Goal: Book appointment/travel/reservation

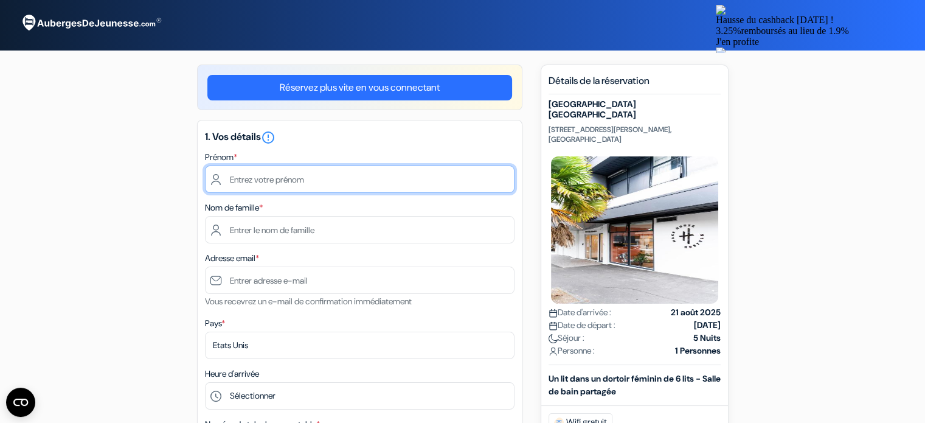
click at [451, 188] on input "text" at bounding box center [360, 178] width 310 height 27
type input "Maelle"
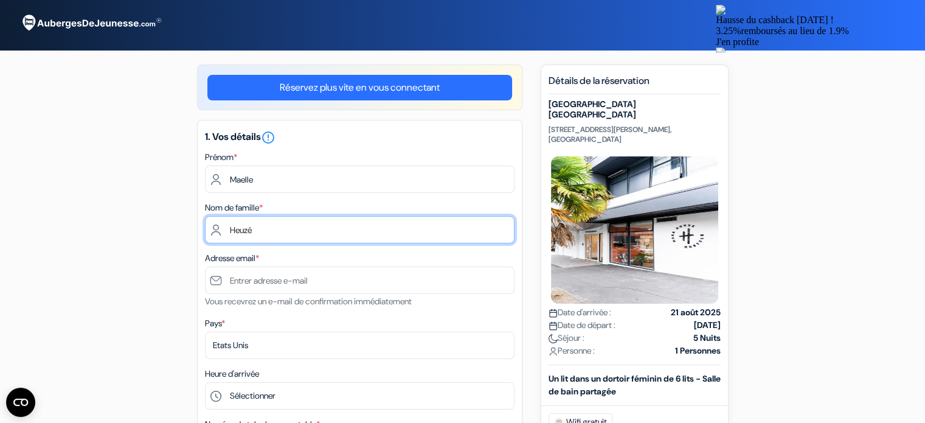
type input "Heuzé"
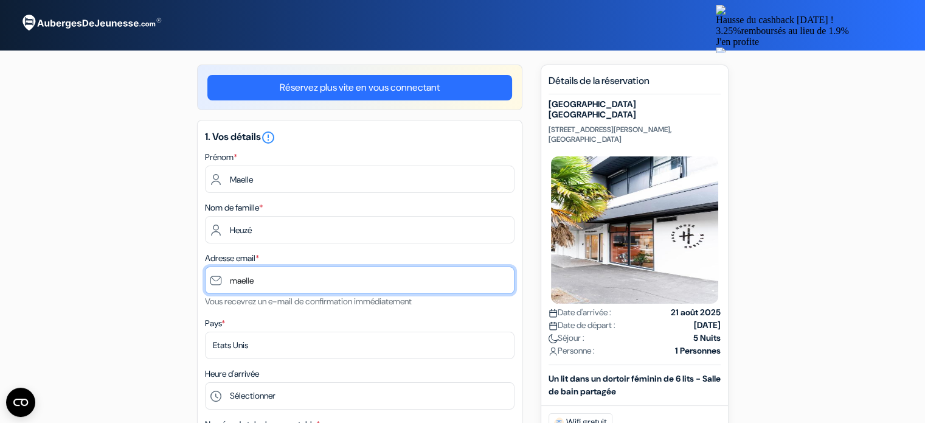
type input "[EMAIL_ADDRESS][DOMAIN_NAME]"
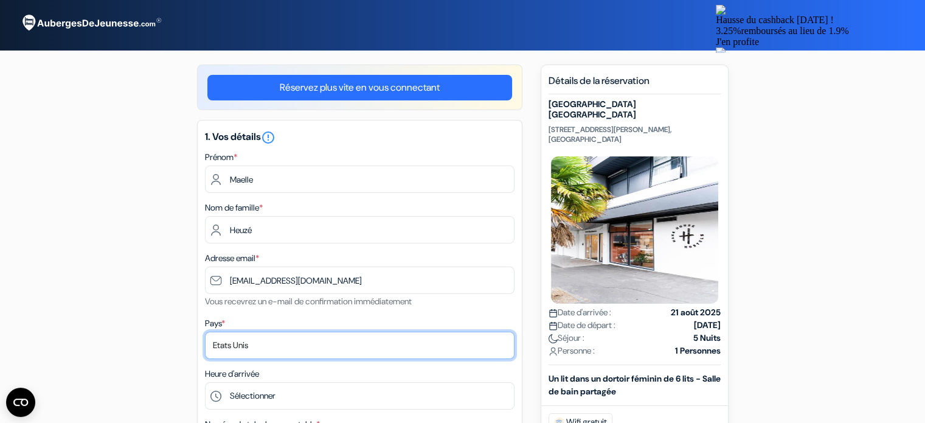
select select "67"
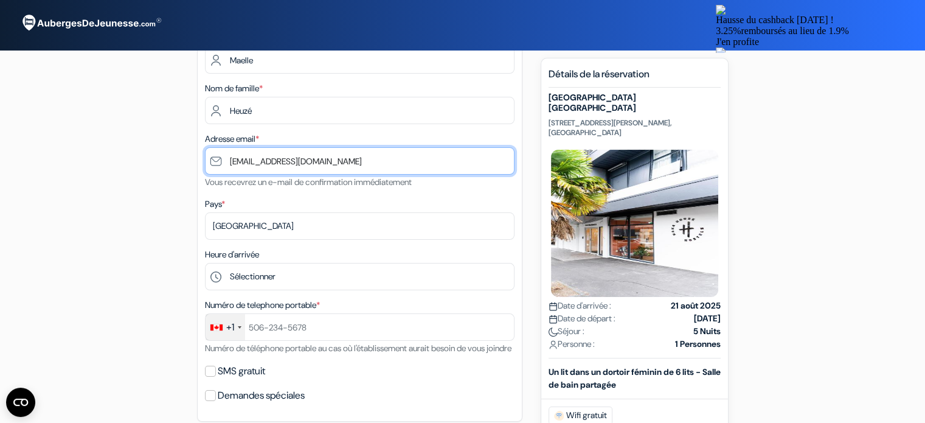
scroll to position [120, 0]
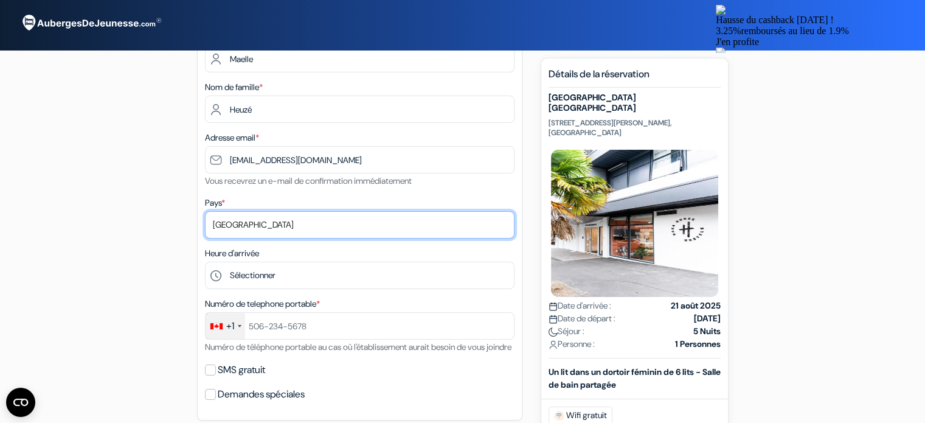
click at [277, 223] on select "Selectionner le pays Abkhazie Afghanistan Afrique Du sud Albanie Algérie Allema…" at bounding box center [360, 224] width 310 height 27
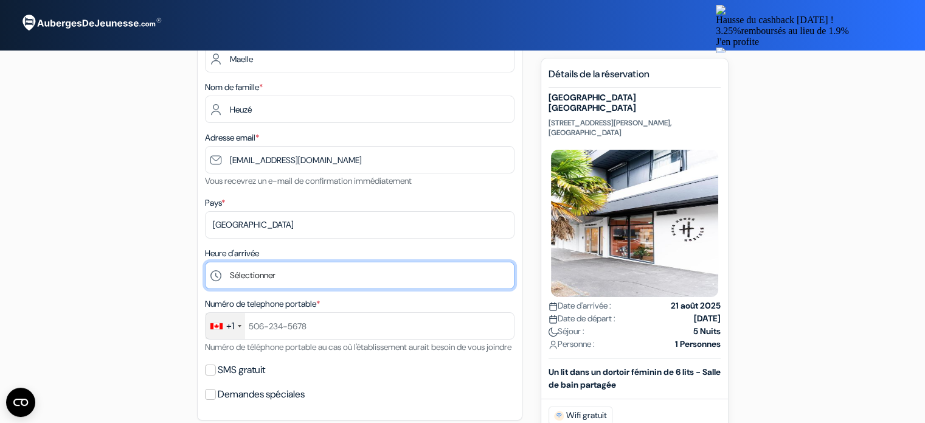
click at [302, 272] on select "Sélectionner 1:00 2:00 3:00 4:00 5:00 6:00 7:00 8:00 9:00 10:00 11:00 12:00 13:…" at bounding box center [360, 275] width 310 height 27
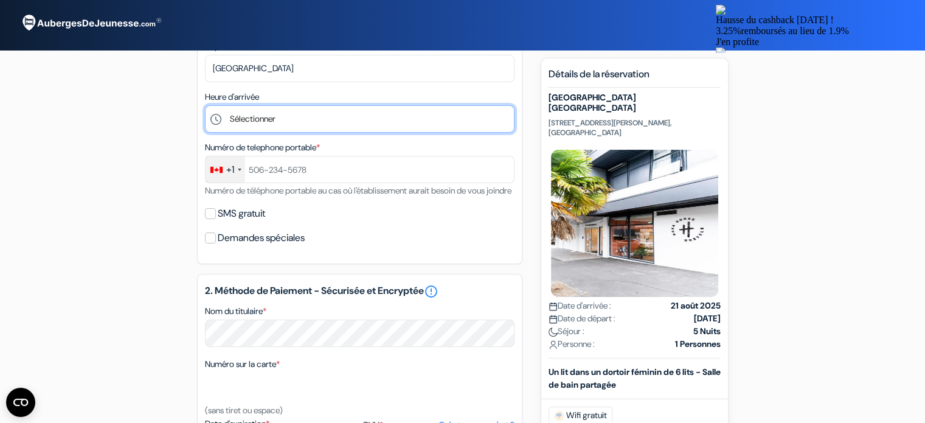
scroll to position [279, 0]
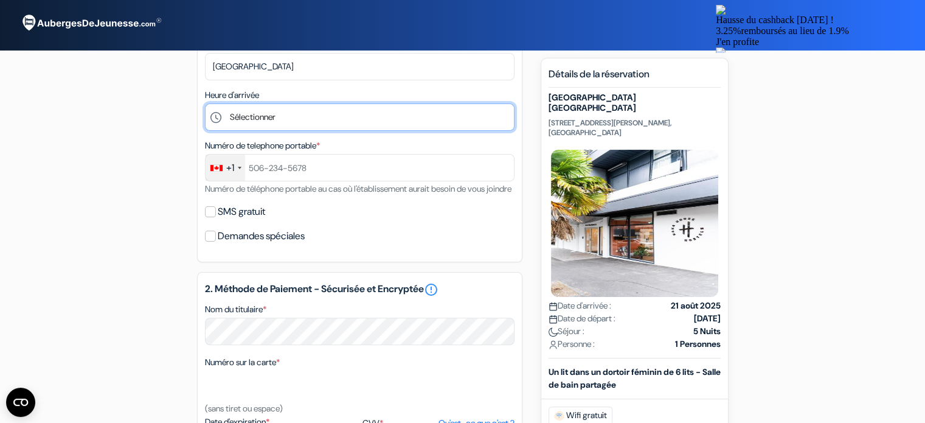
click at [273, 117] on select "Sélectionner 1:00 2:00 3:00 4:00 5:00 6:00 7:00 8:00 9:00 10:00 11:00 12:00 13:…" at bounding box center [360, 116] width 310 height 27
select select "7"
click at [205, 104] on select "Sélectionner 1:00 2:00 3:00 4:00 5:00 6:00 7:00 8:00 9:00 10:00 11:00 12:00 13:…" at bounding box center [360, 116] width 310 height 27
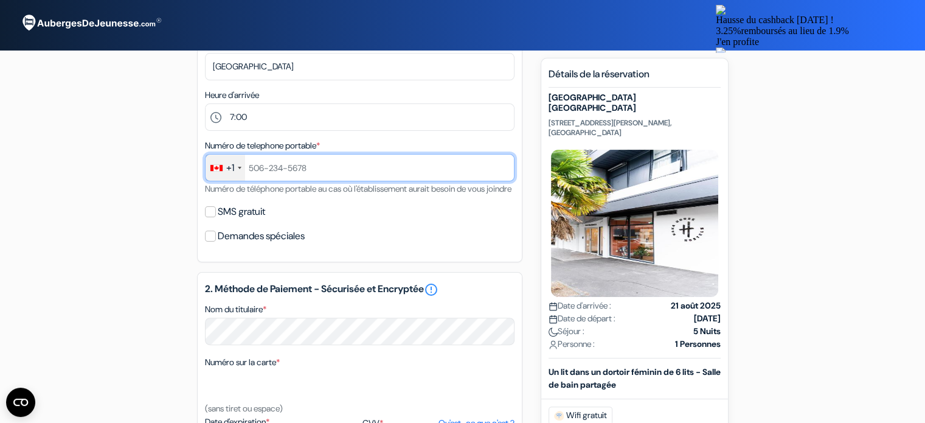
click at [318, 162] on input "text" at bounding box center [360, 167] width 310 height 27
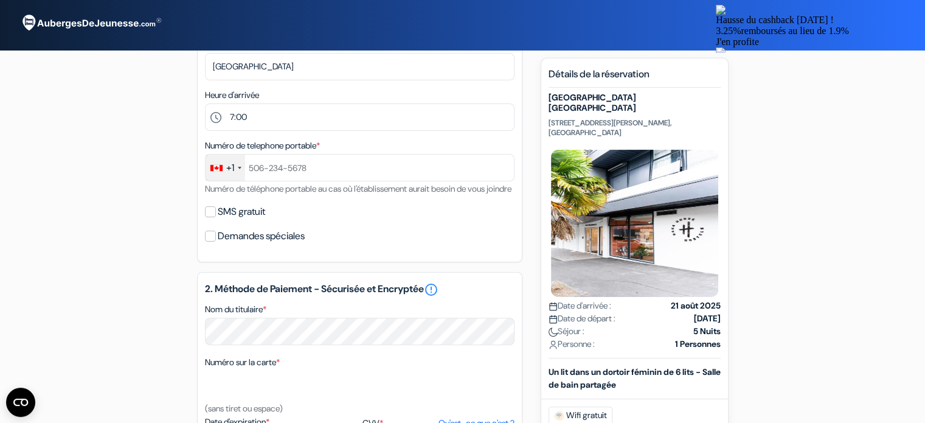
click at [237, 171] on div "+1" at bounding box center [226, 168] width 40 height 26
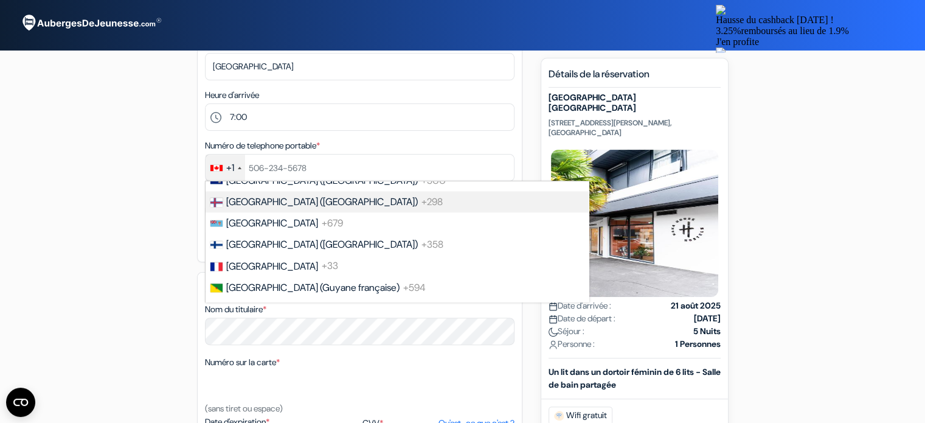
scroll to position [1630, 0]
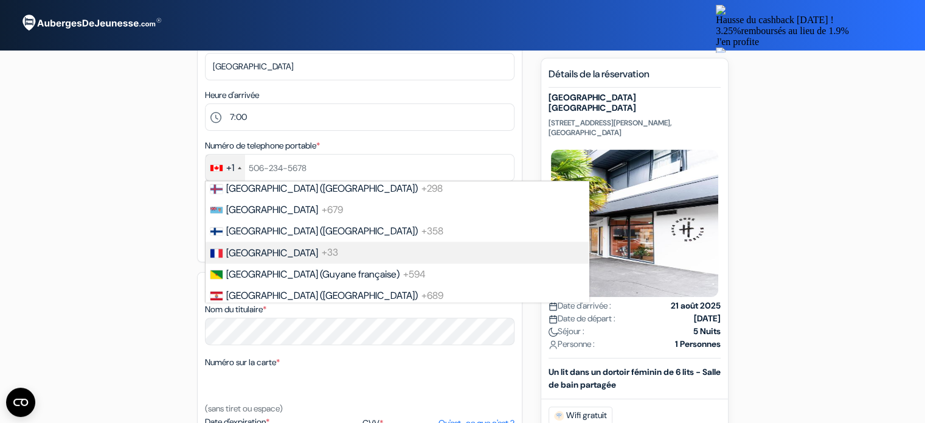
click at [322, 259] on span "+33" at bounding box center [330, 252] width 16 height 13
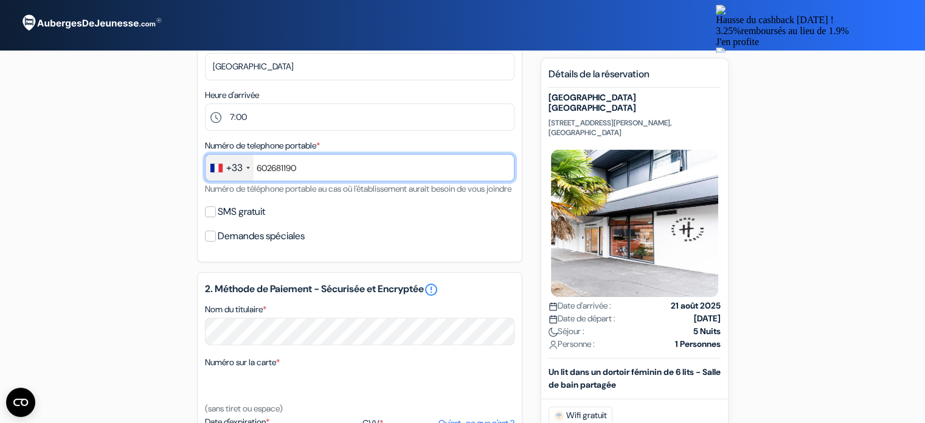
type input "602681190"
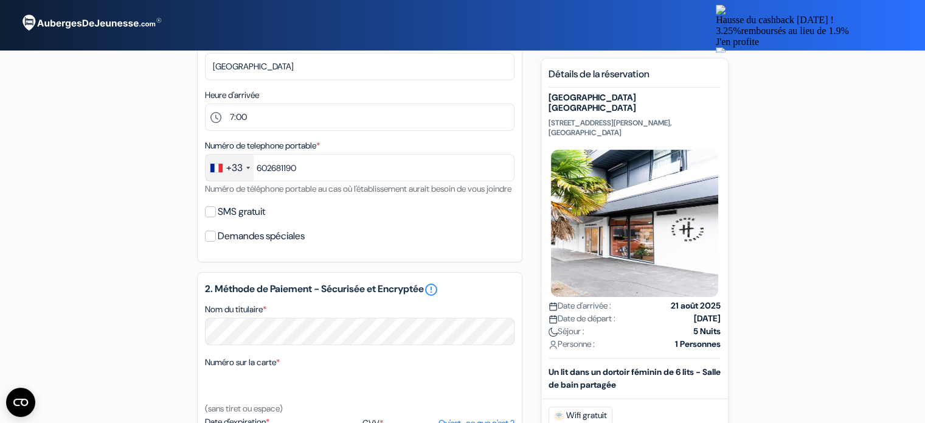
click at [150, 248] on div "add_box Haka House Auckland City 5 Turner Street, 1010, Auckland, Nouvelle Zela…" at bounding box center [462, 284] width 803 height 996
click at [212, 217] on input "SMS gratuit" at bounding box center [210, 211] width 11 height 11
checkbox input "true"
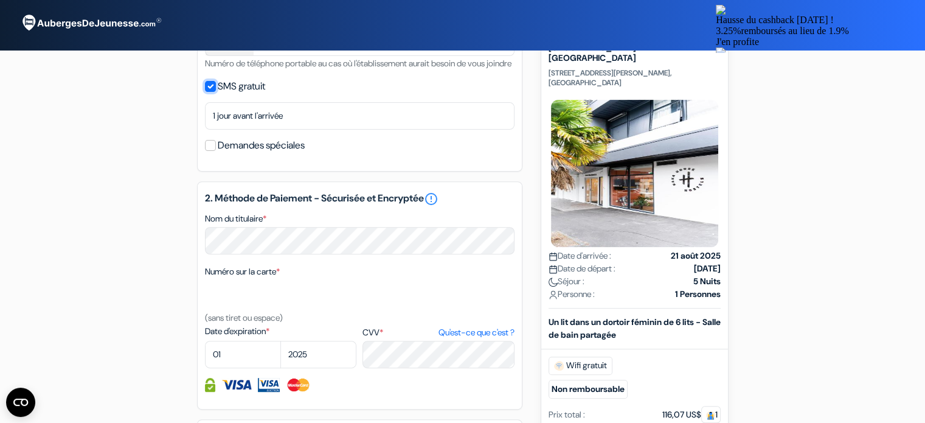
scroll to position [516, 0]
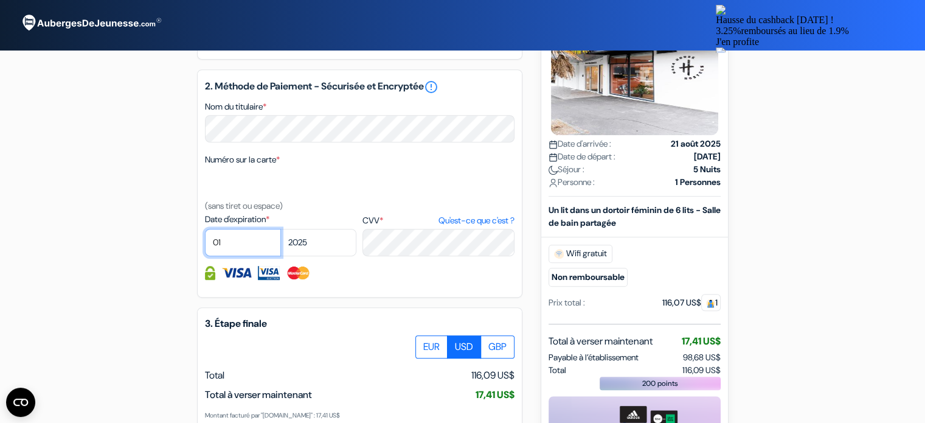
click at [248, 256] on select "01 02 03 04 05 06 07 08 09 10 11 12" at bounding box center [243, 242] width 76 height 27
select select "11"
click at [205, 245] on select "01 02 03 04 05 06 07 08 09 10 11 12" at bounding box center [243, 242] width 76 height 27
click at [315, 255] on select "2025 2026 2027 2028 2029 2030 2031 2032 2033 2034 2035 2036 2037 2038 2039 2040…" at bounding box center [318, 242] width 76 height 27
select select "2026"
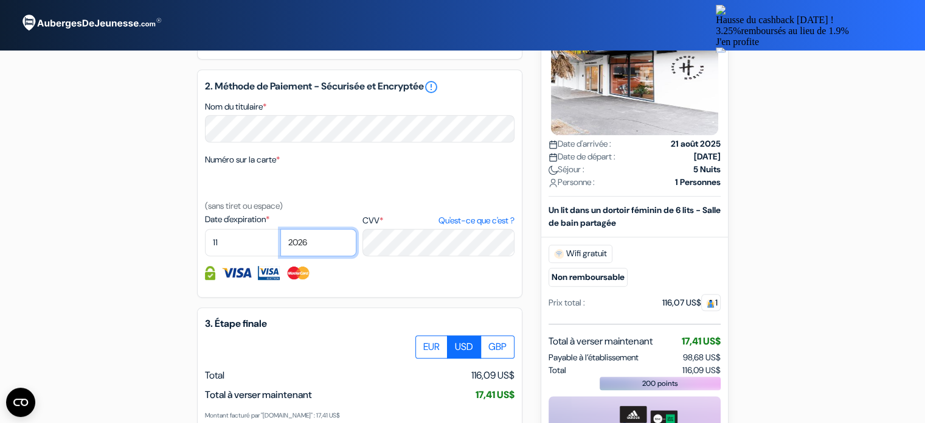
click at [280, 245] on select "2025 2026 2027 2028 2029 2030 2031 2032 2033 2034 2035 2036 2037 2038 2039 2040…" at bounding box center [318, 242] width 76 height 27
click at [406, 248] on div "2. Méthode de Paiement - Sécurisée et Encryptée error_outline Nom du titulaire …" at bounding box center [359, 183] width 325 height 228
click at [429, 358] on label "EUR" at bounding box center [431, 346] width 32 height 23
click at [424, 343] on input "EUR" at bounding box center [420, 339] width 8 height 8
radio input "true"
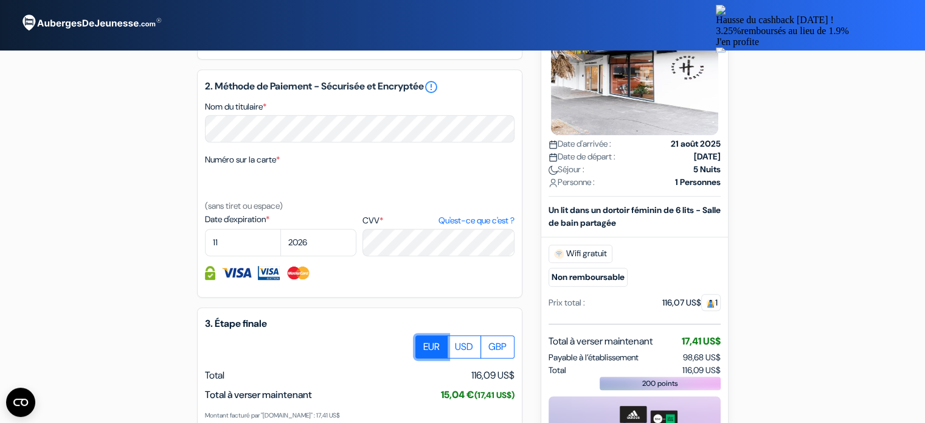
scroll to position [669, 0]
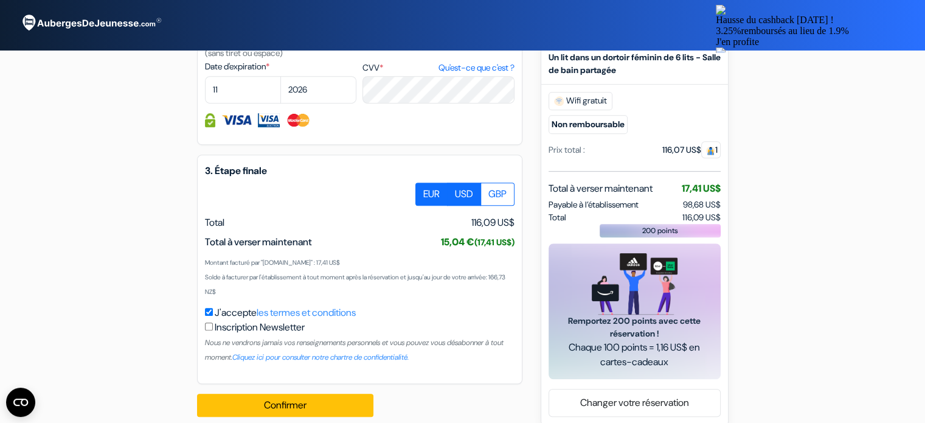
click at [470, 206] on label "USD" at bounding box center [464, 193] width 34 height 23
click at [424, 190] on input "USD" at bounding box center [420, 186] width 8 height 8
radio input "true"
click at [500, 206] on label "GBP" at bounding box center [498, 193] width 34 height 23
click at [424, 190] on input "GBP" at bounding box center [420, 186] width 8 height 8
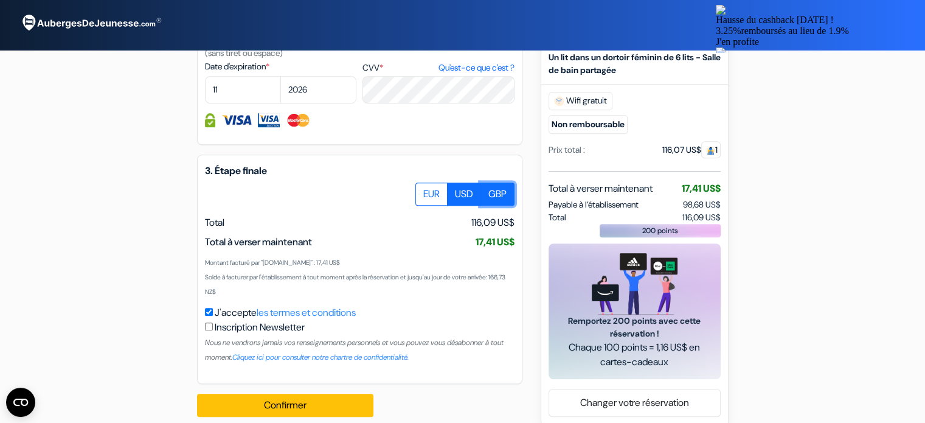
radio input "true"
click at [461, 206] on label "USD" at bounding box center [464, 193] width 34 height 23
click at [424, 190] on input "USD" at bounding box center [420, 186] width 8 height 8
radio input "true"
click at [436, 206] on label "EUR" at bounding box center [431, 193] width 32 height 23
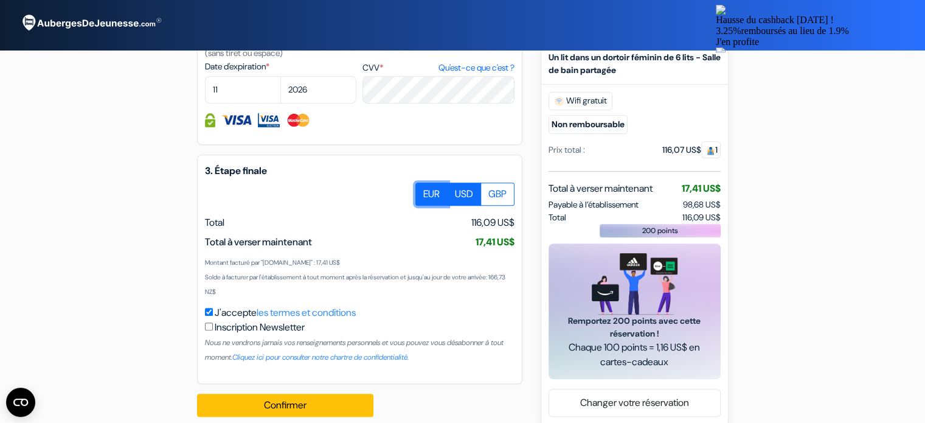
click at [424, 190] on input "EUR" at bounding box center [420, 186] width 8 height 8
radio input "true"
click at [464, 206] on label "USD" at bounding box center [464, 193] width 34 height 23
click at [424, 190] on input "USD" at bounding box center [420, 186] width 8 height 8
radio input "true"
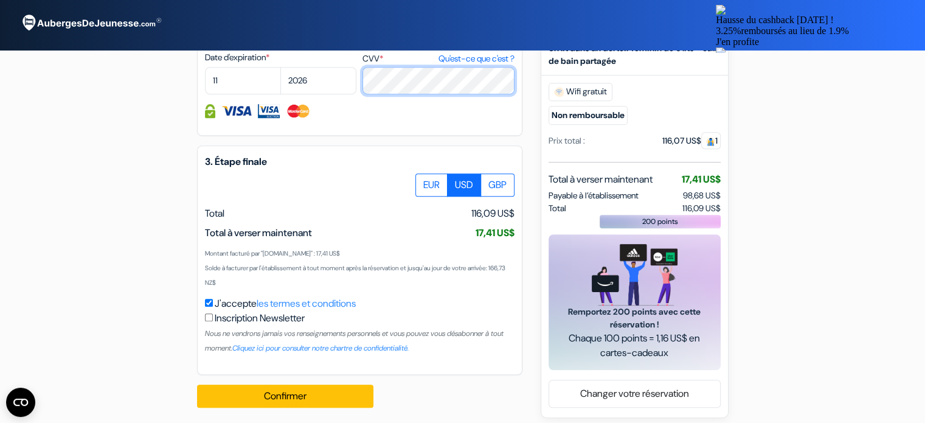
scroll to position [700, 0]
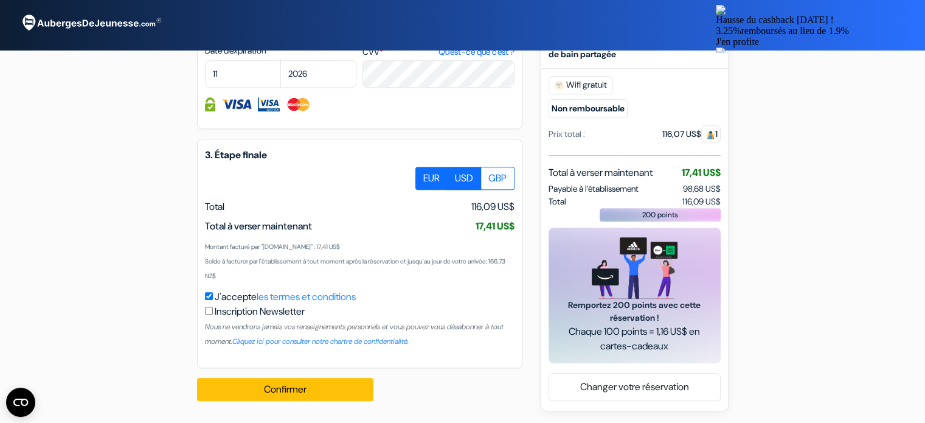
click at [429, 184] on label "EUR" at bounding box center [431, 178] width 32 height 23
click at [424, 175] on input "EUR" at bounding box center [420, 171] width 8 height 8
radio input "true"
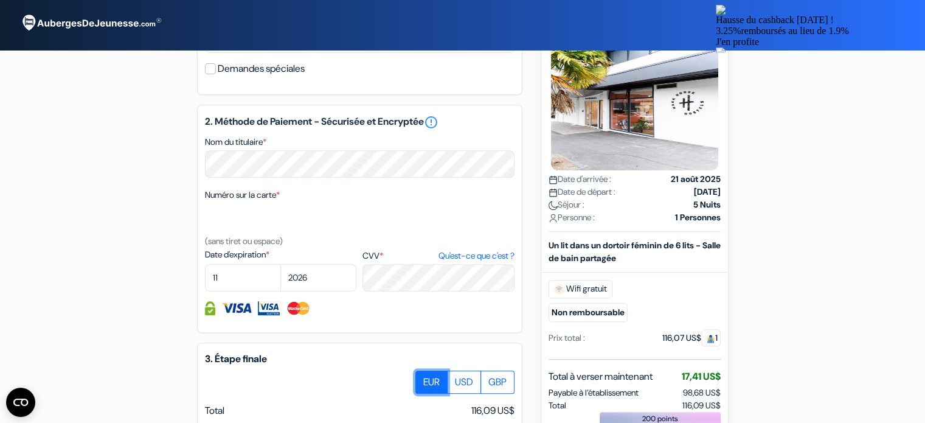
scroll to position [450, 0]
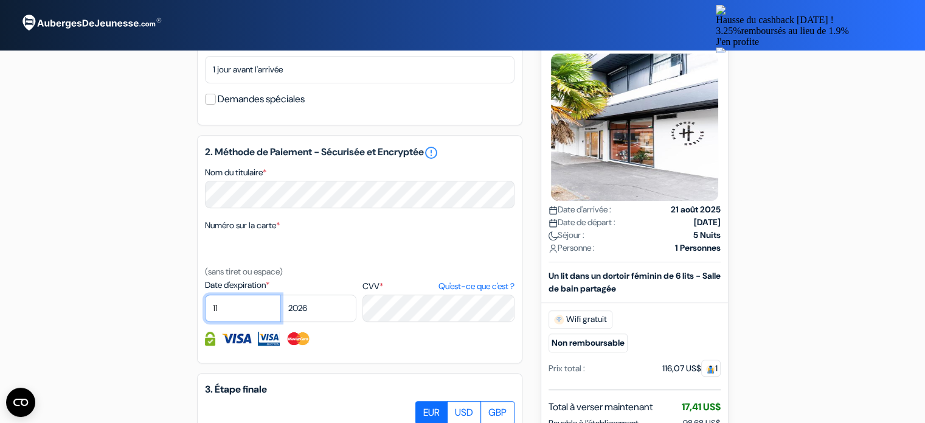
click at [252, 316] on select "01 02 03 04 05 06 07 08 09 10 11 12" at bounding box center [243, 307] width 76 height 27
select select "01"
click at [205, 310] on select "01 02 03 04 05 06 07 08 09 10 11 12" at bounding box center [243, 307] width 76 height 27
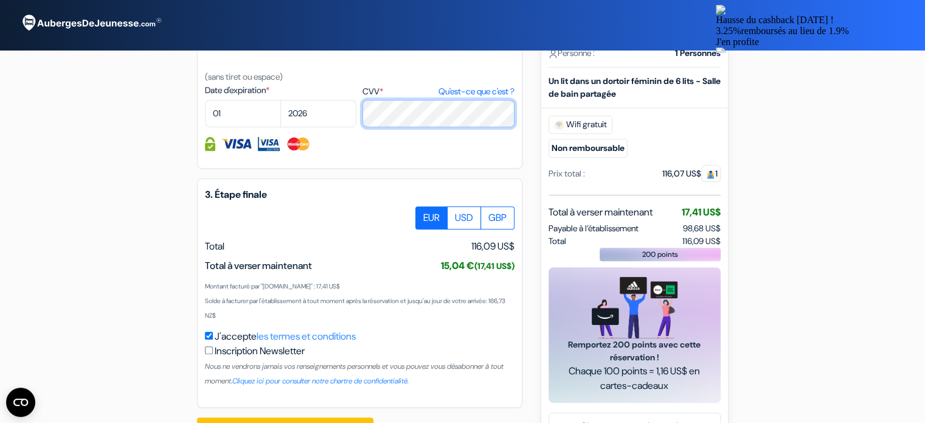
scroll to position [700, 0]
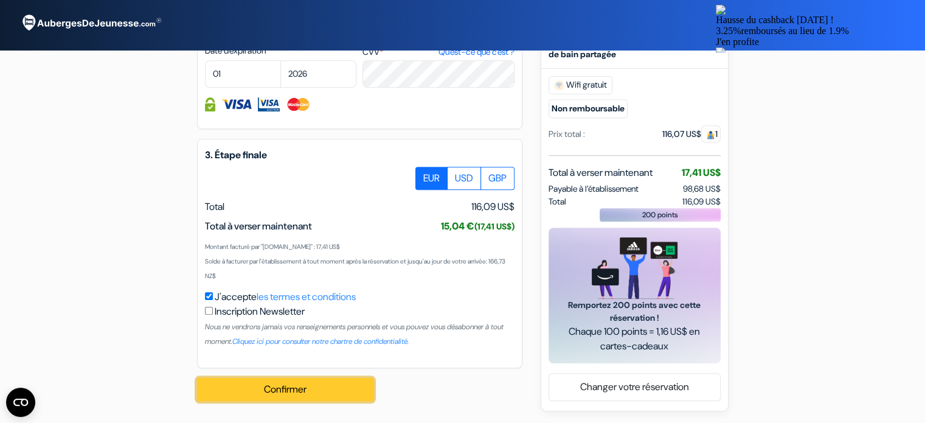
click at [341, 391] on button "Confirmer Loading..." at bounding box center [285, 389] width 176 height 23
